Goal: Task Accomplishment & Management: Complete application form

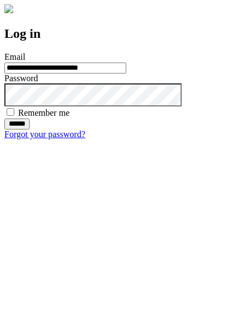
type input "**********"
click at [30, 129] on input "******" at bounding box center [16, 123] width 25 height 11
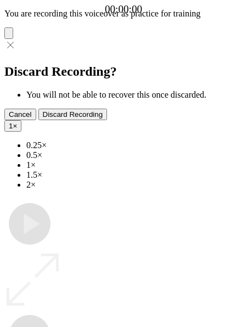
type input "**********"
